Goal: Task Accomplishment & Management: Manage account settings

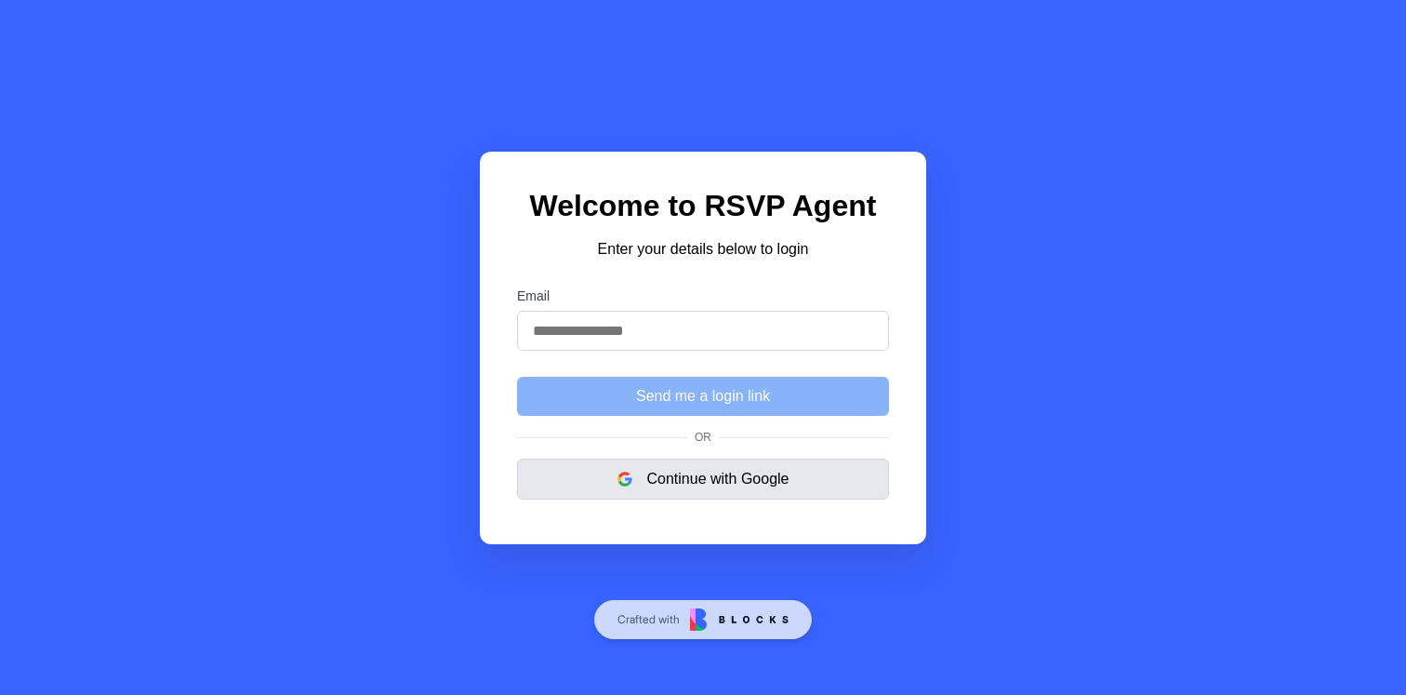
click at [712, 465] on button "Continue with Google" at bounding box center [703, 478] width 372 height 41
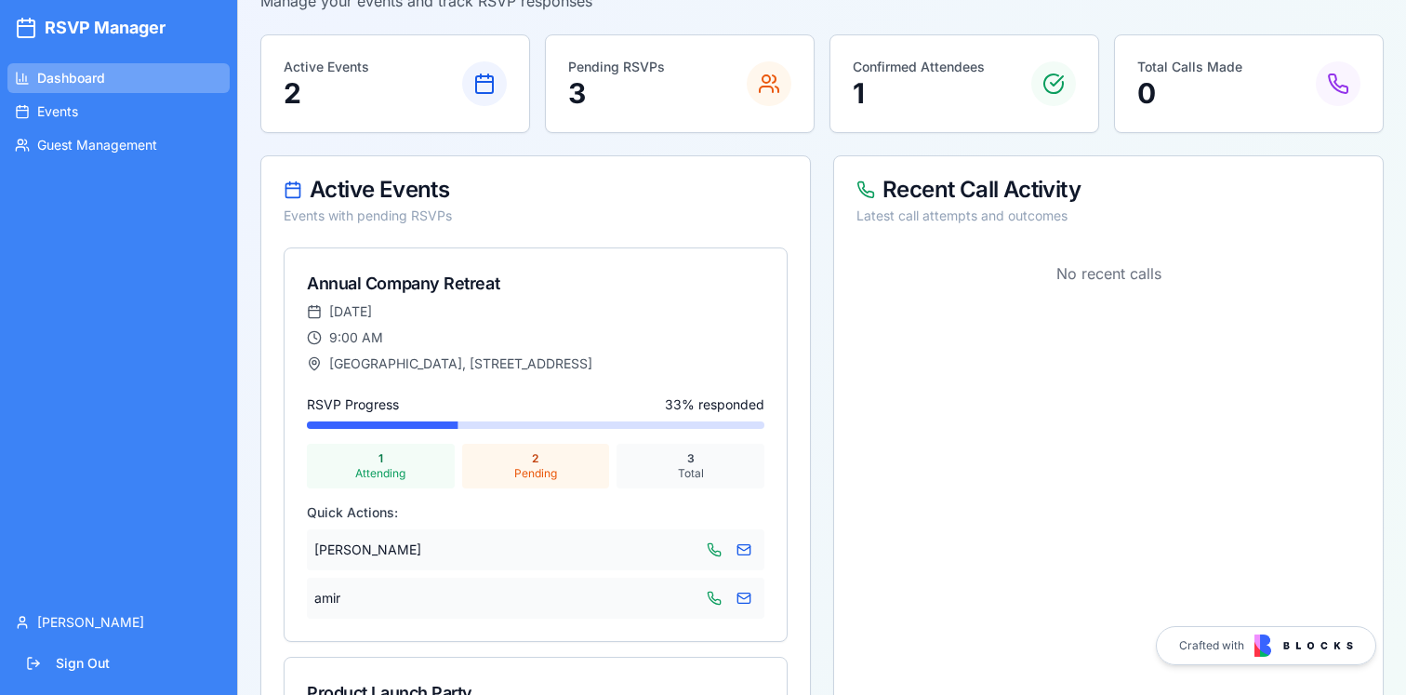
scroll to position [138, 0]
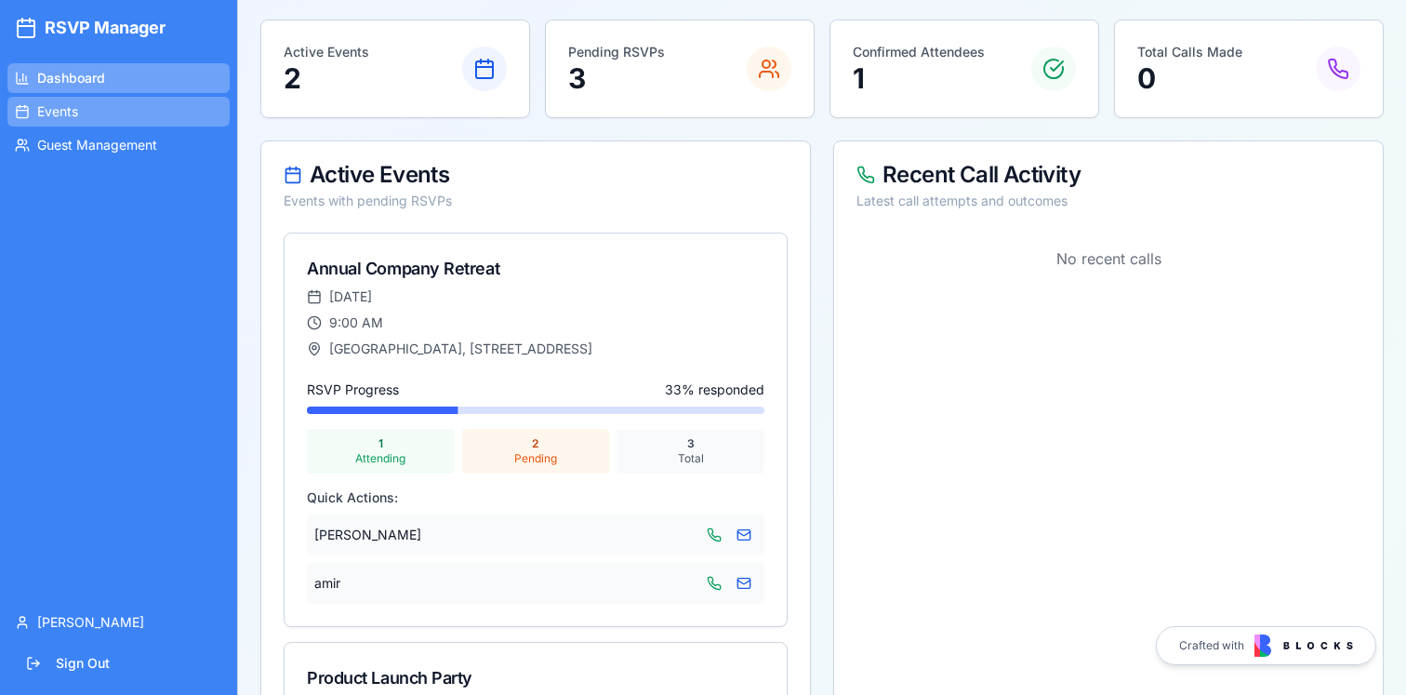
click at [114, 104] on link "Events" at bounding box center [118, 112] width 222 height 30
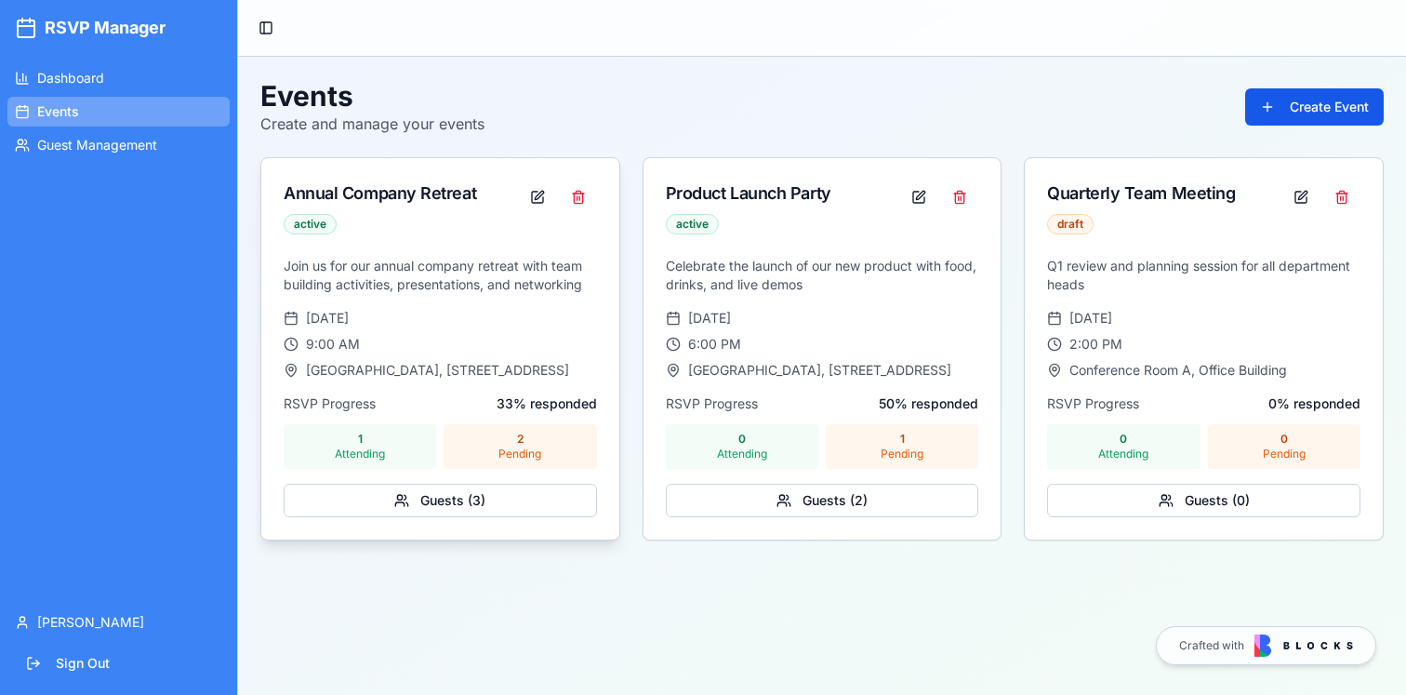
click at [428, 260] on p "Join us for our annual company retreat with team building activities, presentat…" at bounding box center [440, 275] width 313 height 37
click at [435, 509] on button "Guests ( 3 )" at bounding box center [440, 499] width 313 height 33
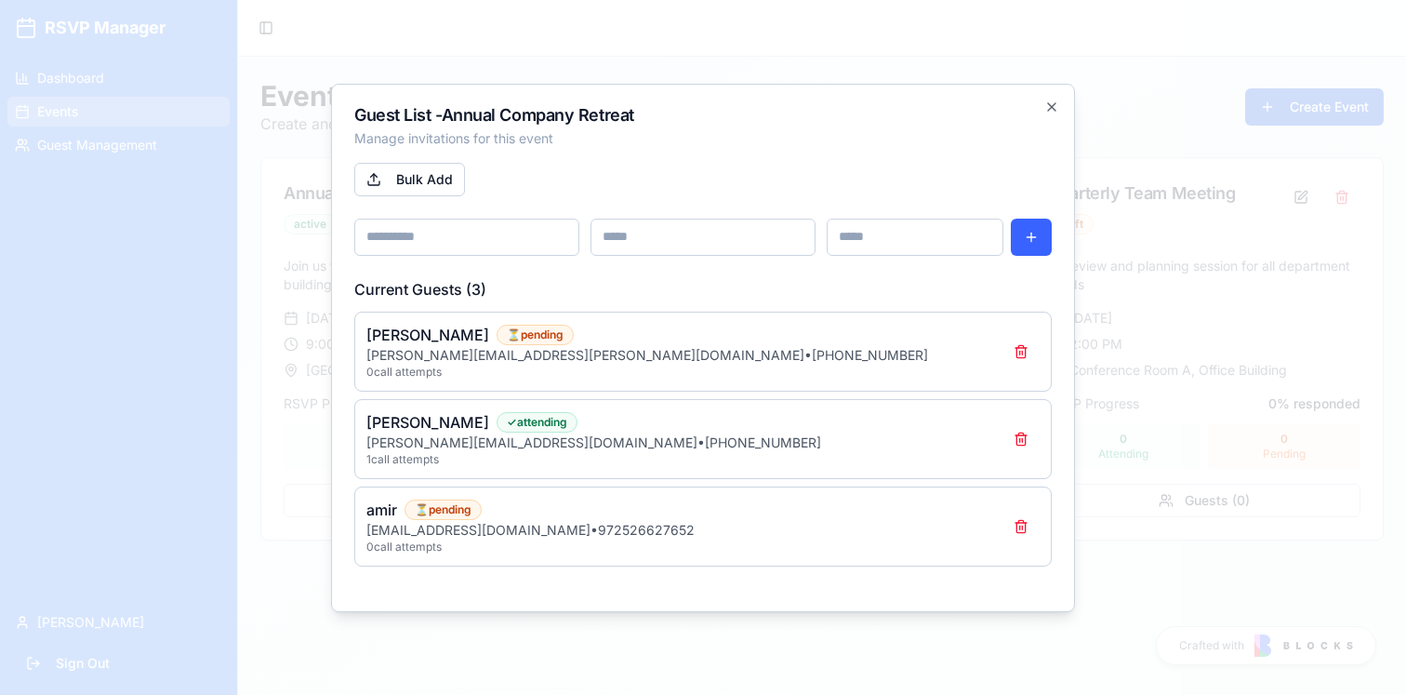
click at [406, 530] on div "[EMAIL_ADDRESS][DOMAIN_NAME] • 972526627652" at bounding box center [684, 530] width 636 height 19
click at [462, 503] on div "⏳ pending" at bounding box center [442, 509] width 77 height 20
click at [393, 510] on span "amir" at bounding box center [381, 509] width 31 height 22
click at [408, 536] on div "amirbr123@gmail.com • 972526627652" at bounding box center [684, 530] width 636 height 19
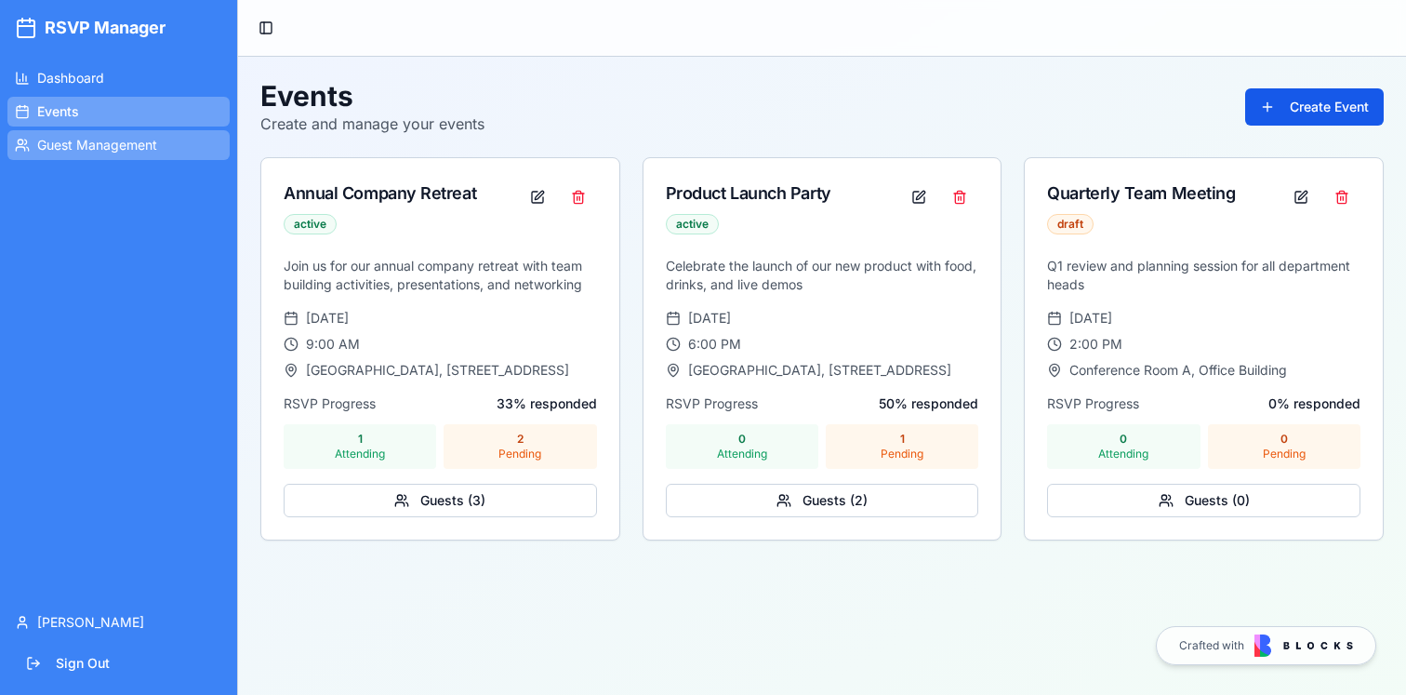
click at [114, 155] on link "Guest Management" at bounding box center [118, 145] width 222 height 30
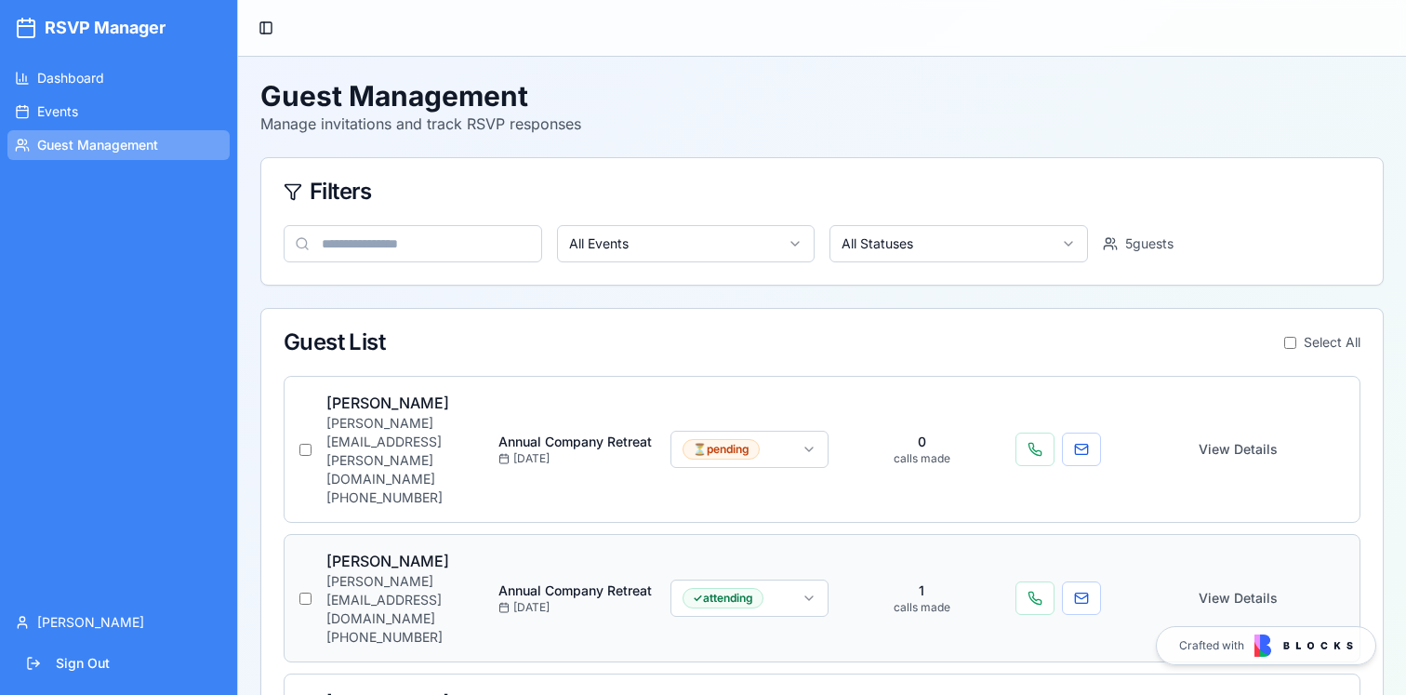
scroll to position [227, 0]
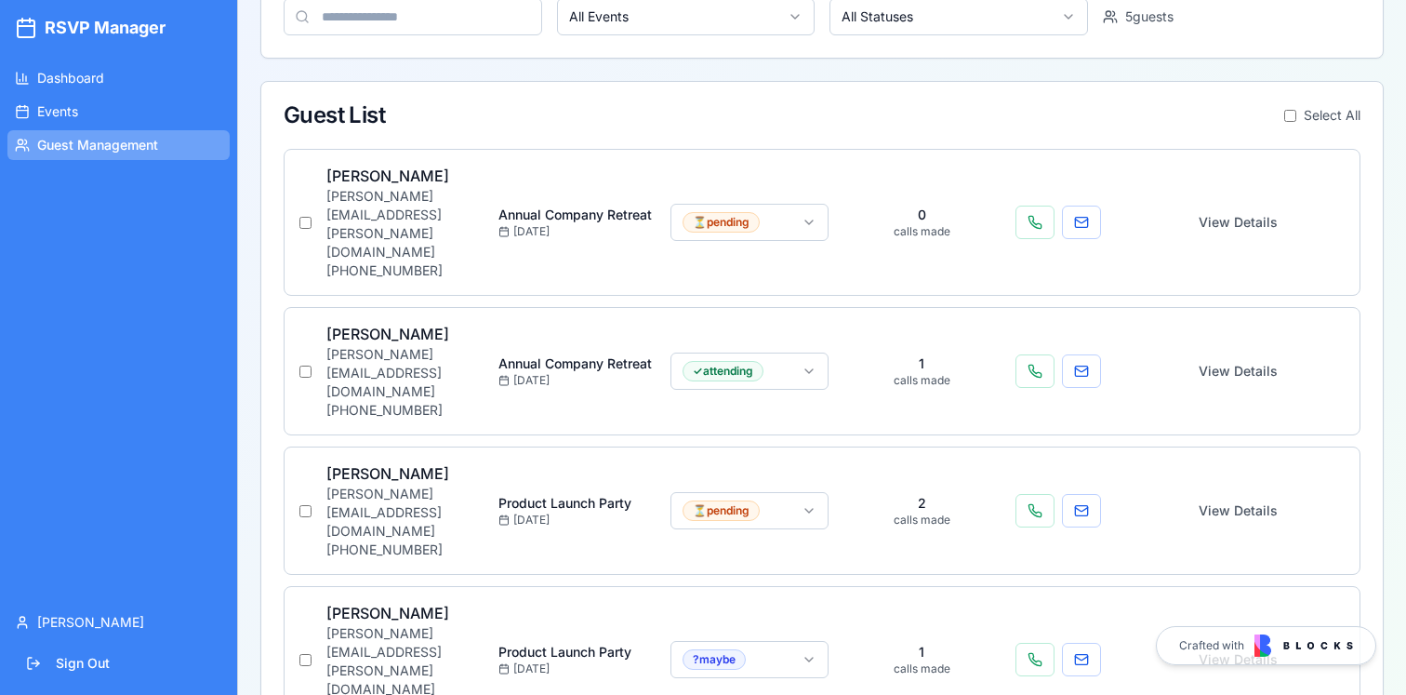
drag, startPoint x: 1063, startPoint y: 603, endPoint x: 1023, endPoint y: 603, distance: 40.0
